Goal: Information Seeking & Learning: Learn about a topic

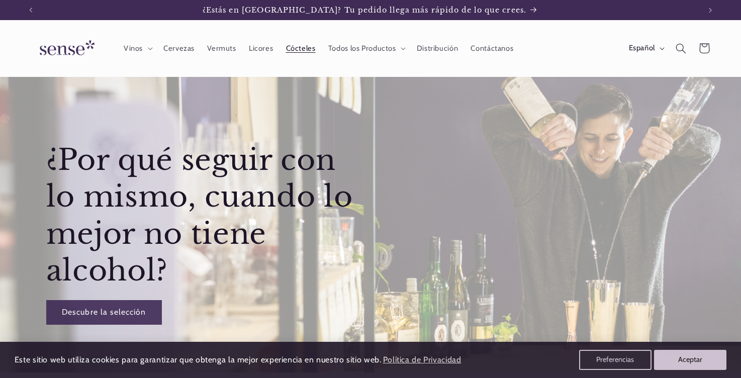
click at [286, 50] on span "Cócteles" at bounding box center [301, 49] width 30 height 10
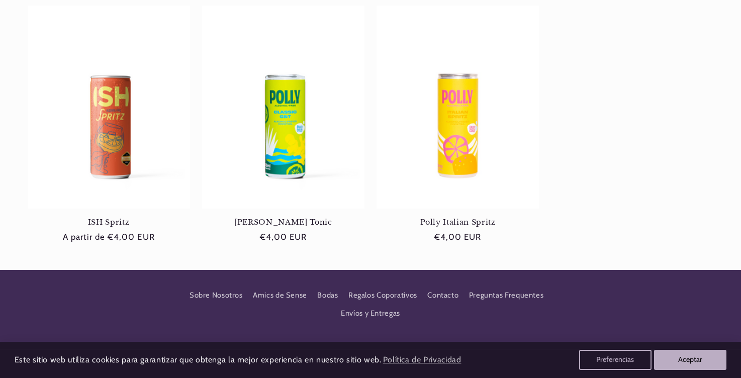
scroll to position [422, 0]
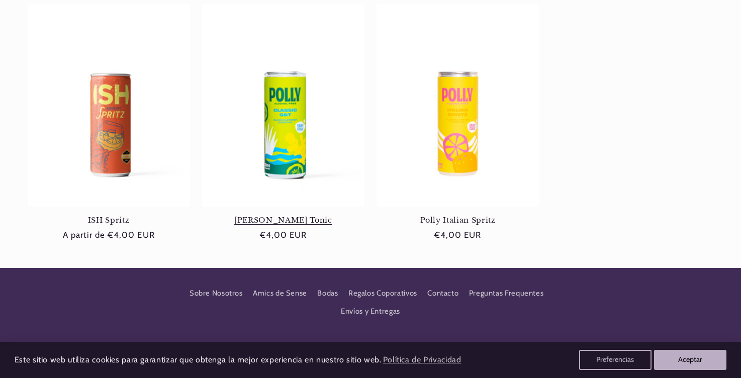
click at [291, 216] on link "[PERSON_NAME] Tonic" at bounding box center [283, 220] width 162 height 9
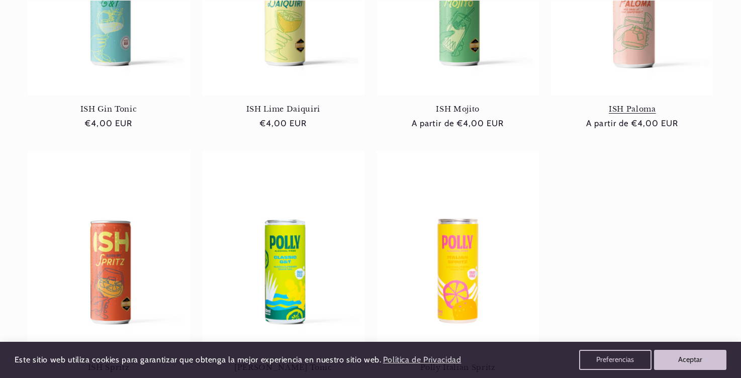
scroll to position [299, 0]
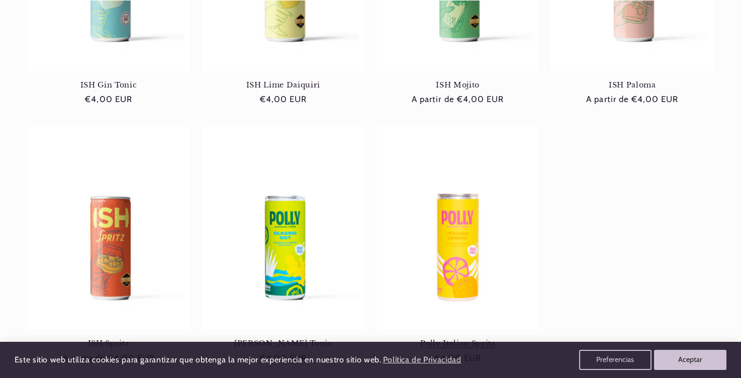
click at [452, 339] on link "Polly Italian Spritz" at bounding box center [458, 343] width 162 height 9
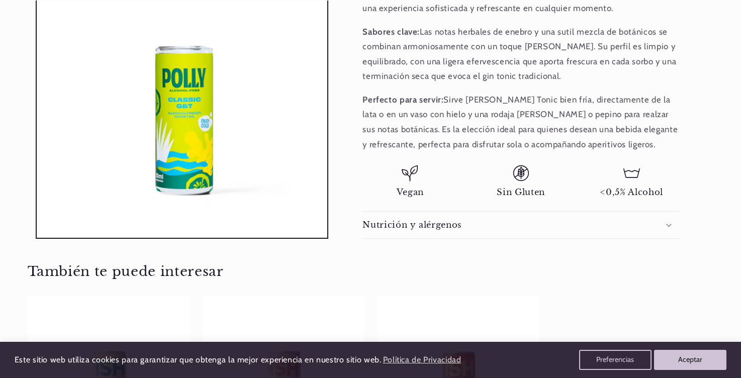
scroll to position [444, 0]
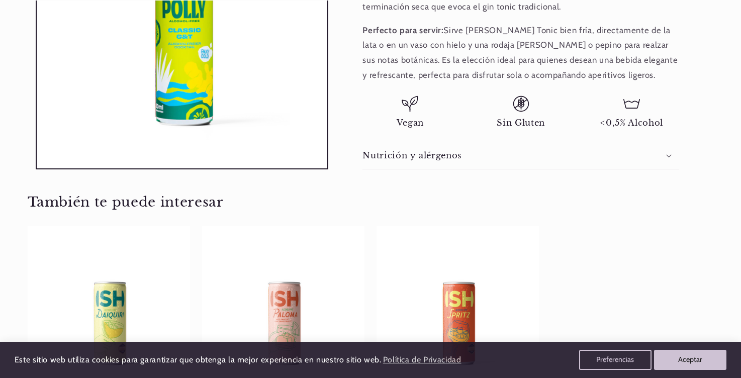
click at [382, 145] on summary "Nutrición y alérgenos" at bounding box center [521, 155] width 317 height 27
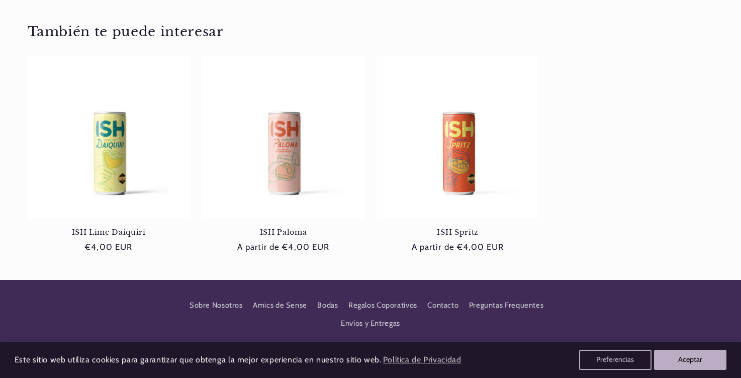
scroll to position [801, 0]
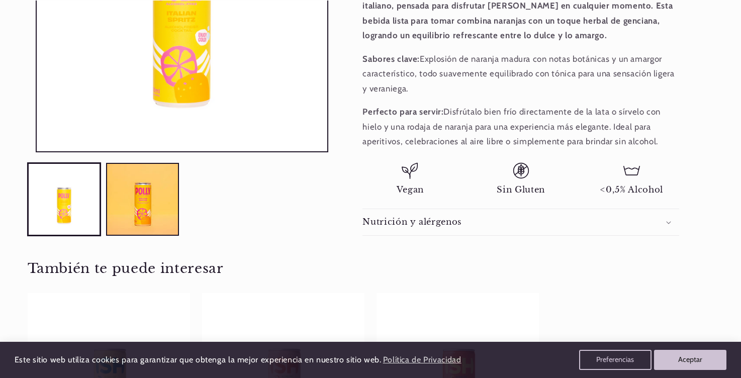
click at [491, 222] on div "Nutrición y alérgenos" at bounding box center [521, 222] width 317 height 11
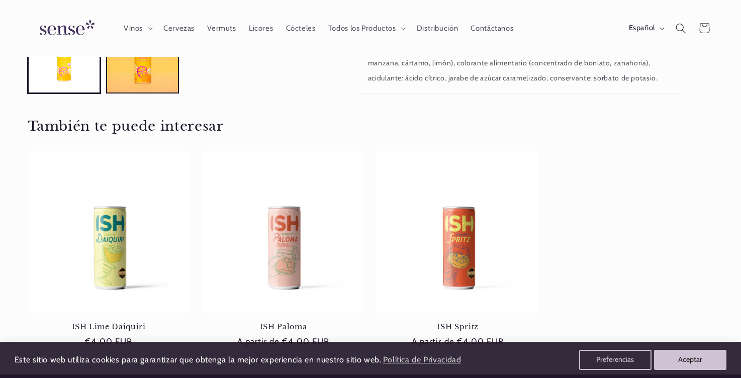
scroll to position [704, 0]
